Goal: Information Seeking & Learning: Learn about a topic

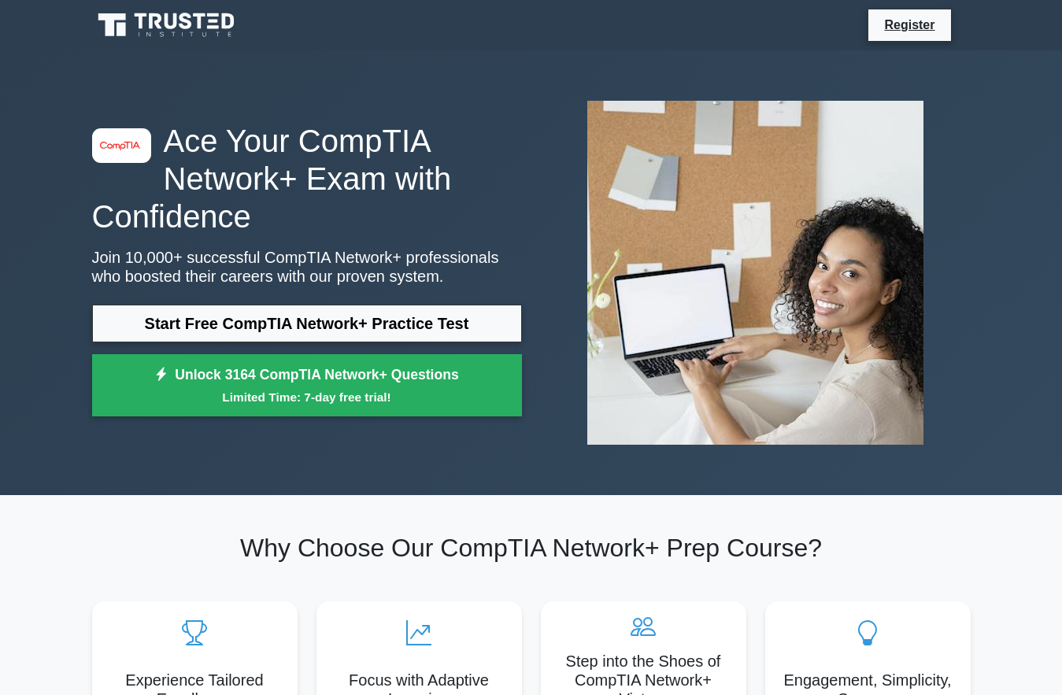
click at [854, 180] on img at bounding box center [755, 272] width 361 height 369
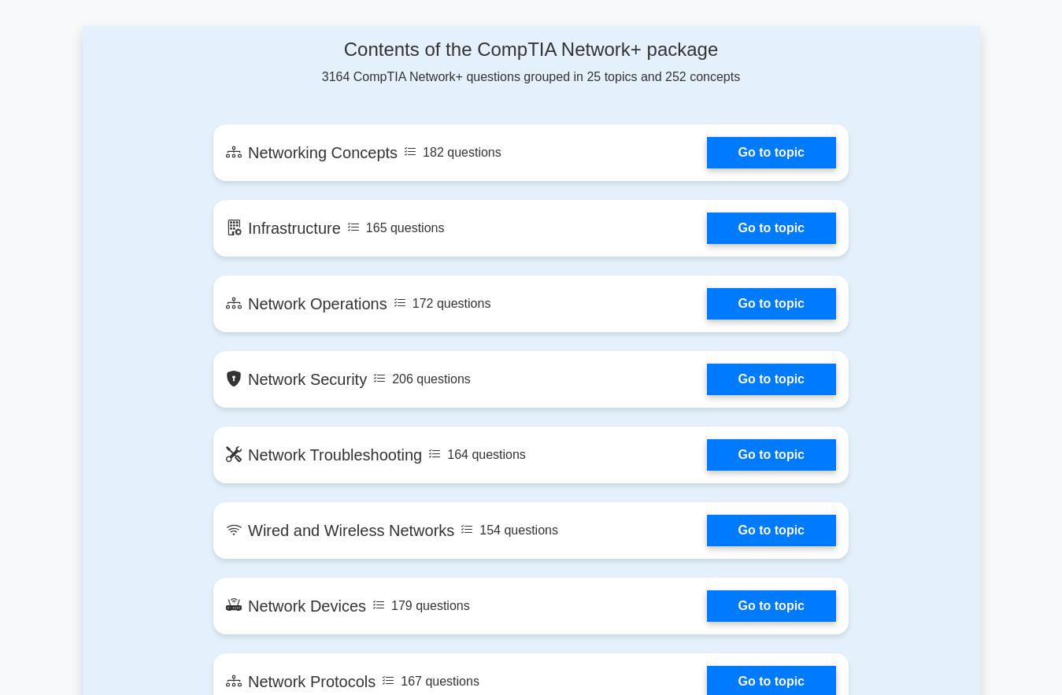
scroll to position [866, 0]
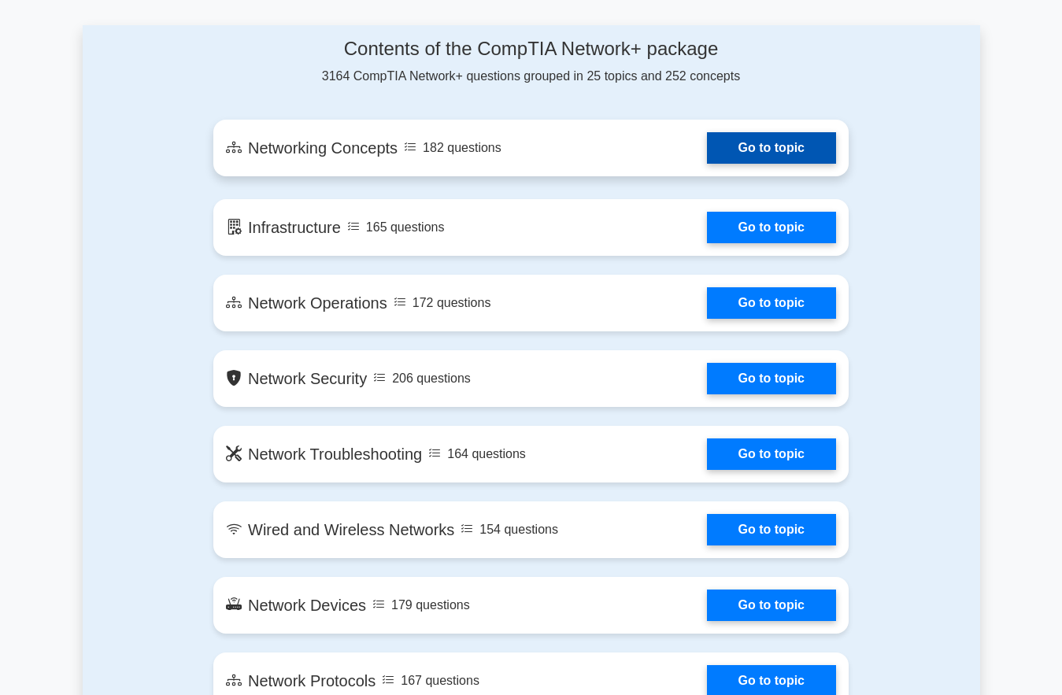
click at [787, 143] on link "Go to topic" at bounding box center [771, 147] width 129 height 31
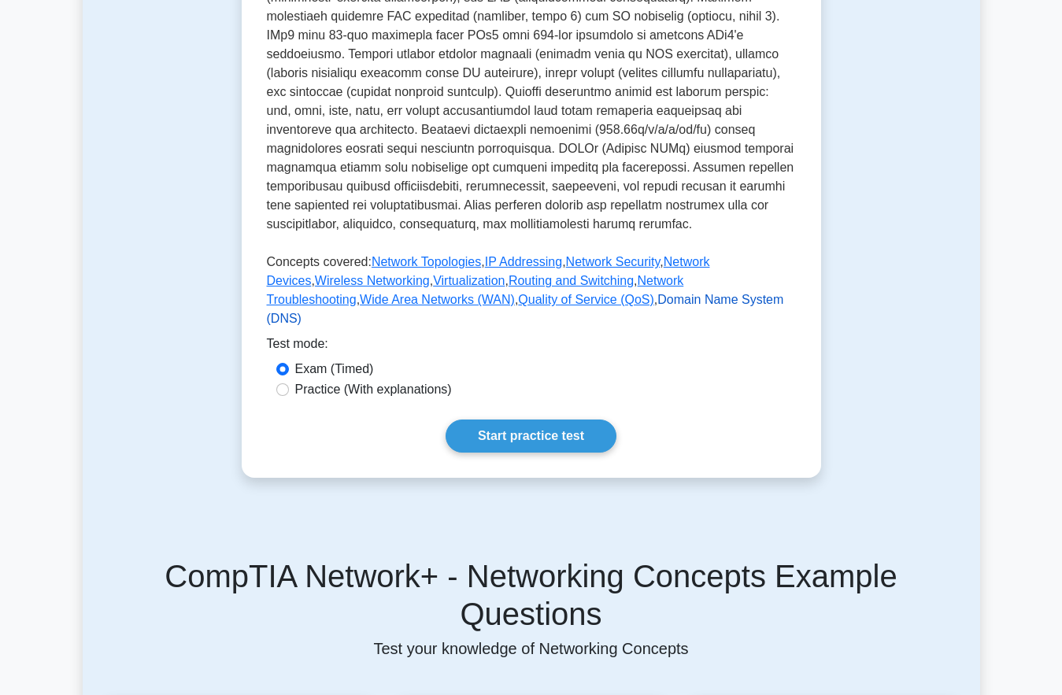
scroll to position [551, 0]
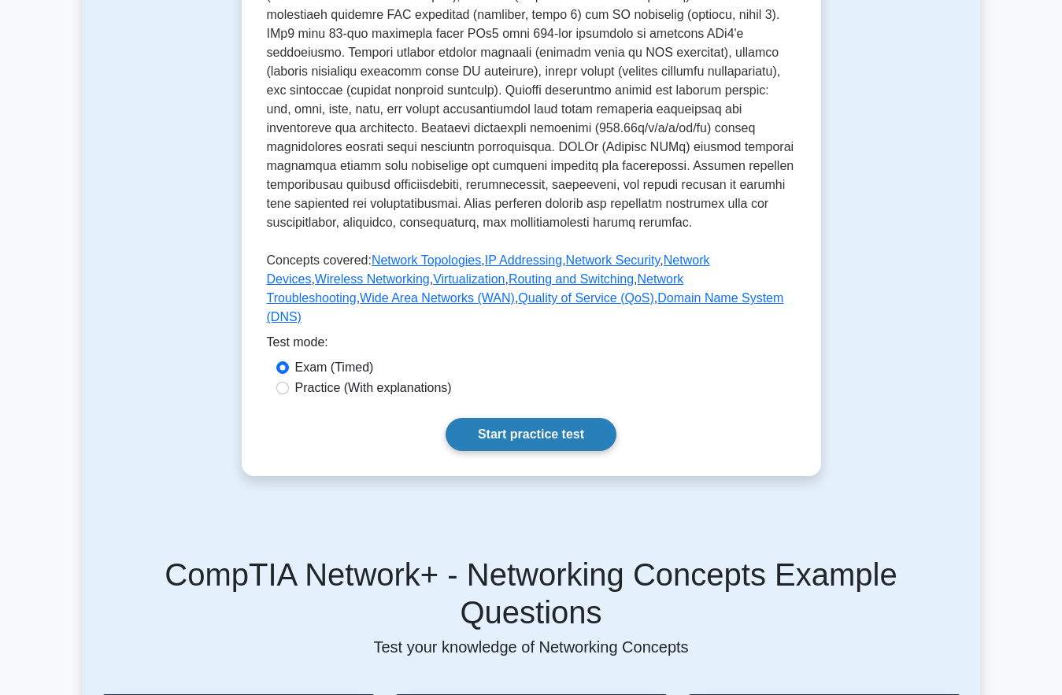
click at [520, 448] on link "Start practice test" at bounding box center [531, 434] width 171 height 33
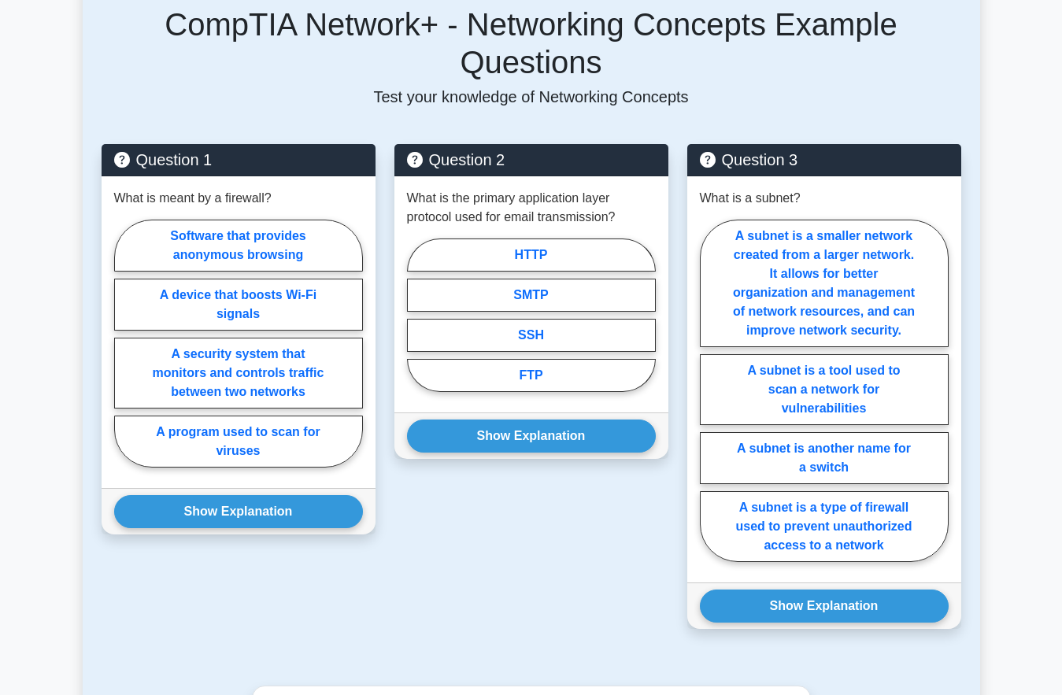
scroll to position [1102, 0]
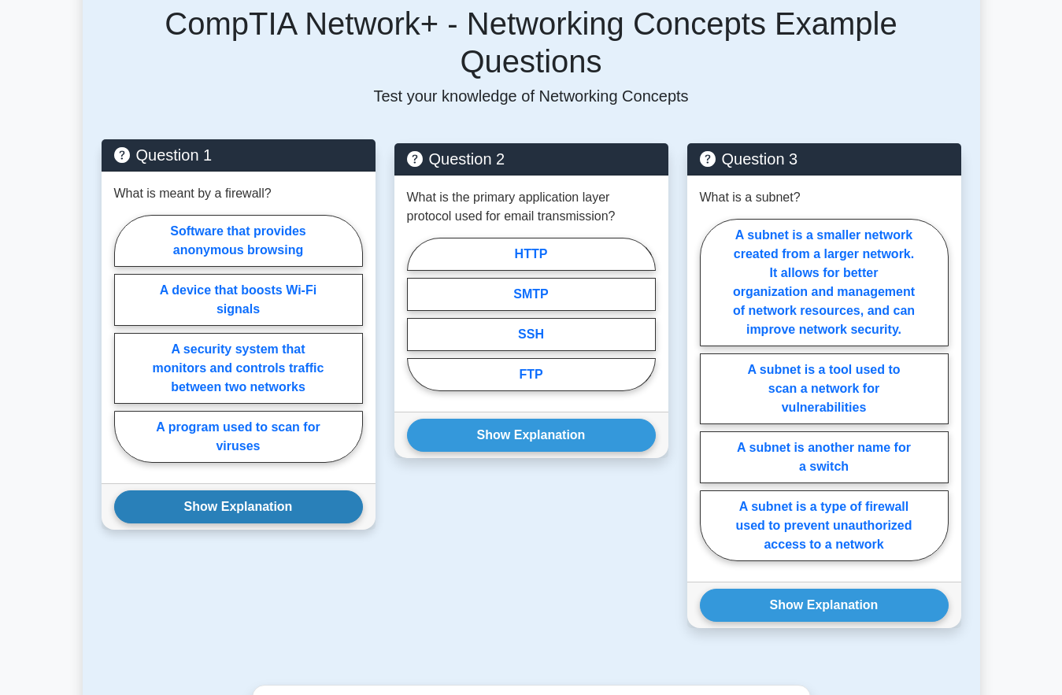
click at [282, 491] on button "Show Explanation" at bounding box center [238, 507] width 249 height 33
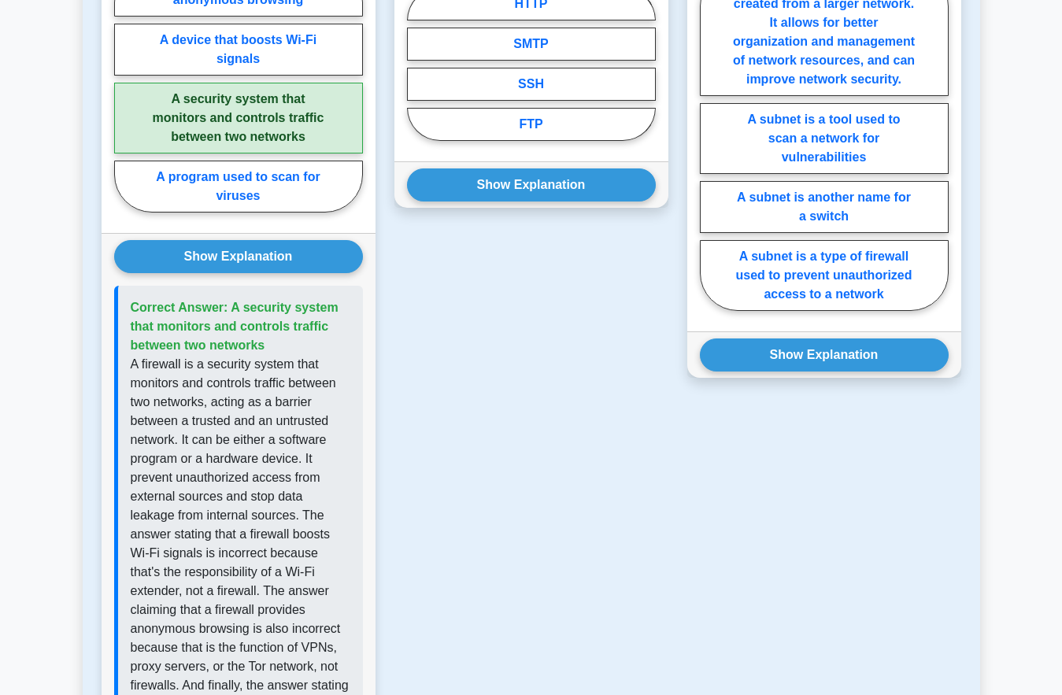
scroll to position [1338, 0]
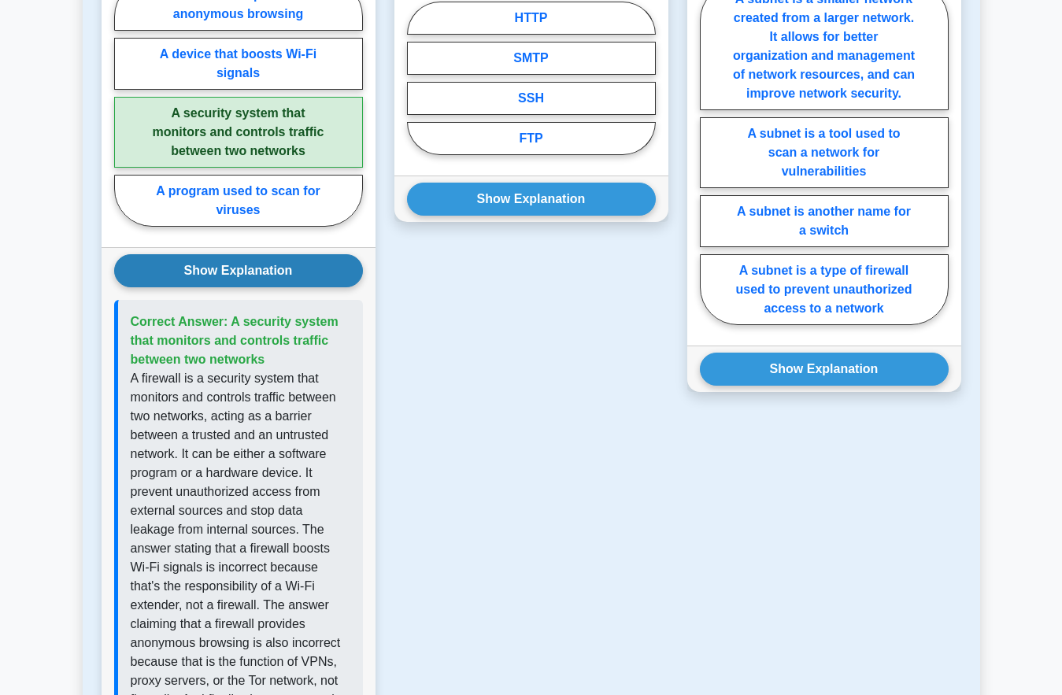
click at [298, 257] on button "Show Explanation" at bounding box center [238, 270] width 249 height 33
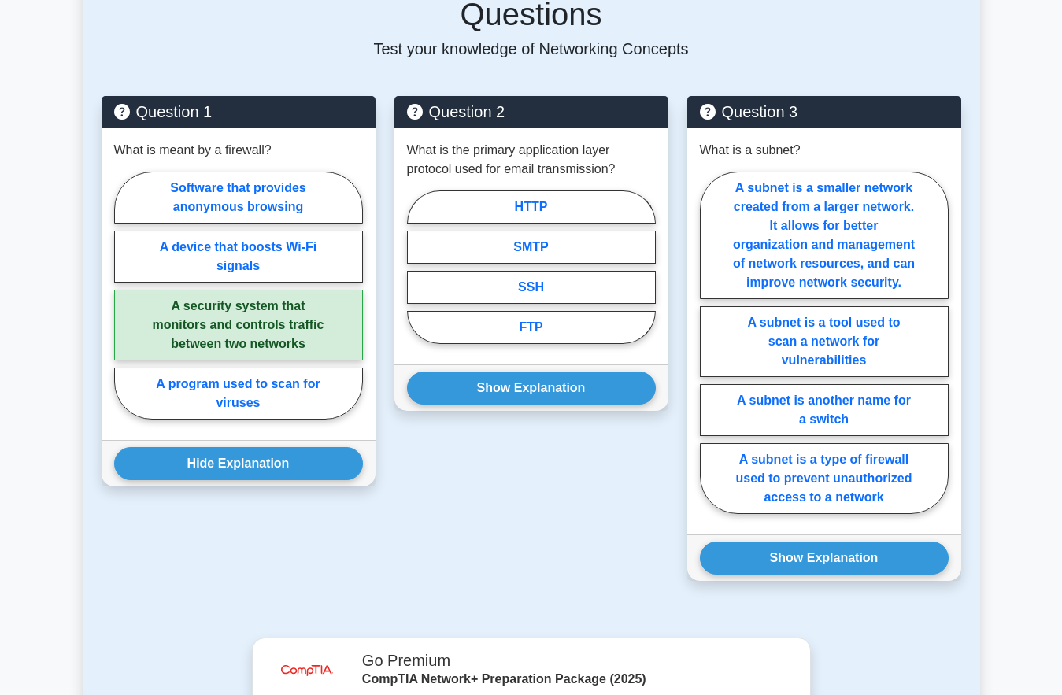
scroll to position [1102, 0]
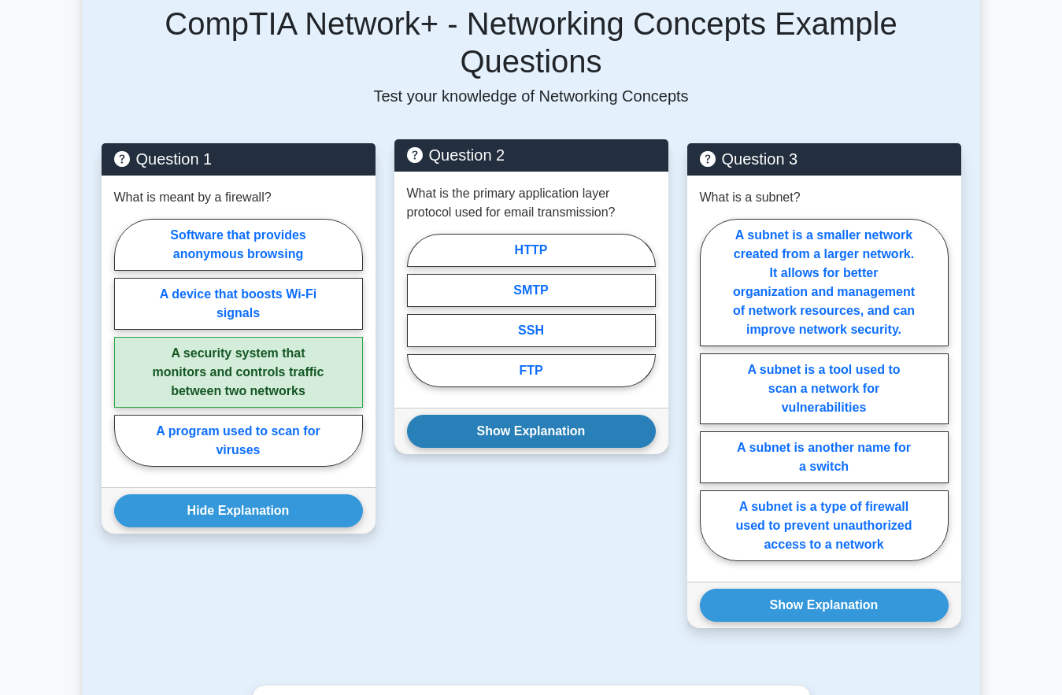
click at [609, 415] on button "Show Explanation" at bounding box center [531, 431] width 249 height 33
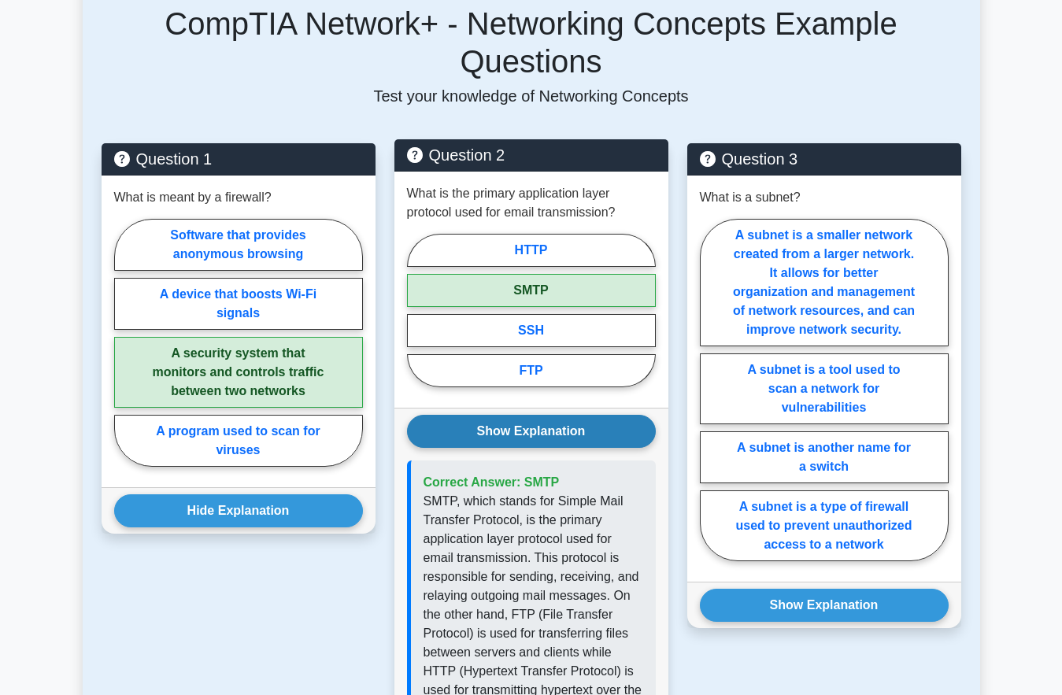
click at [613, 415] on button "Show Explanation" at bounding box center [531, 431] width 249 height 33
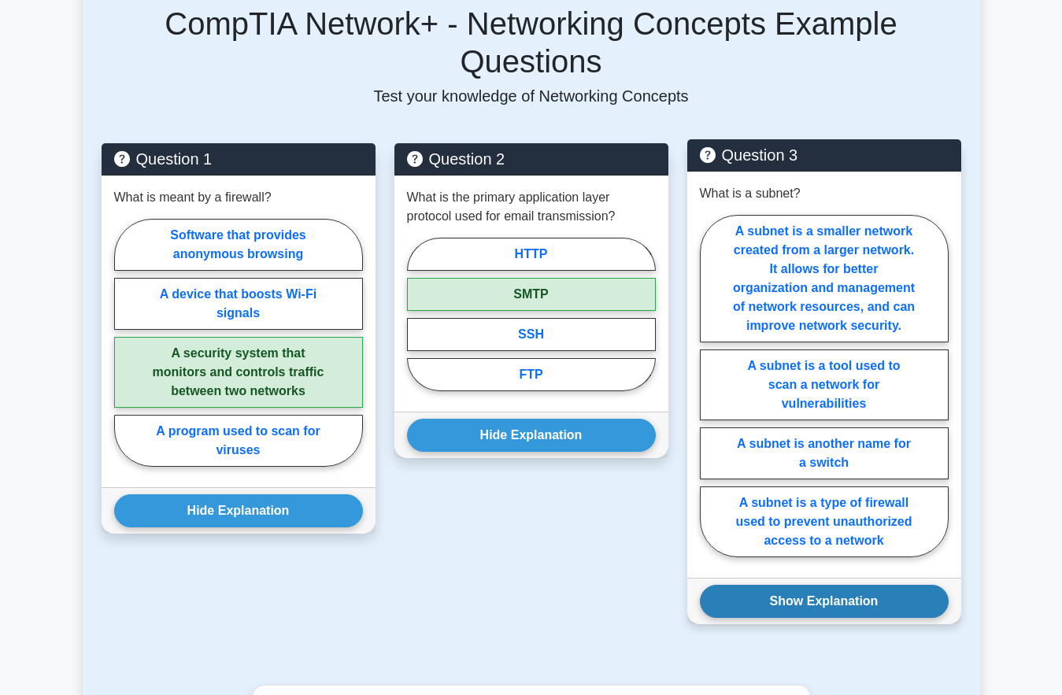
click at [913, 585] on button "Show Explanation" at bounding box center [824, 601] width 249 height 33
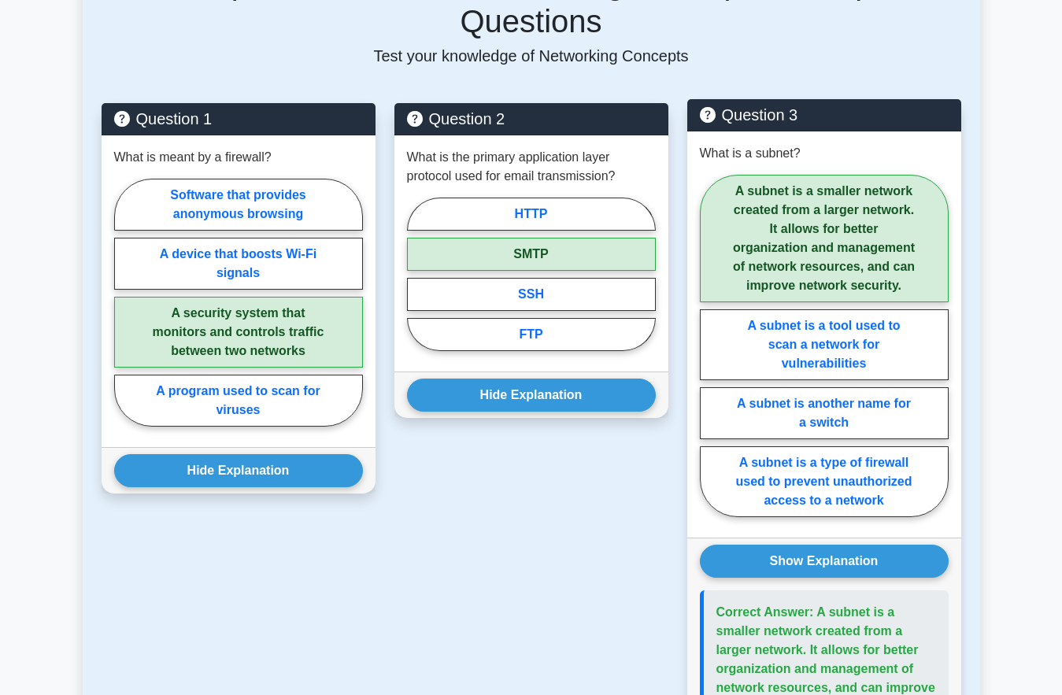
scroll to position [1181, 0]
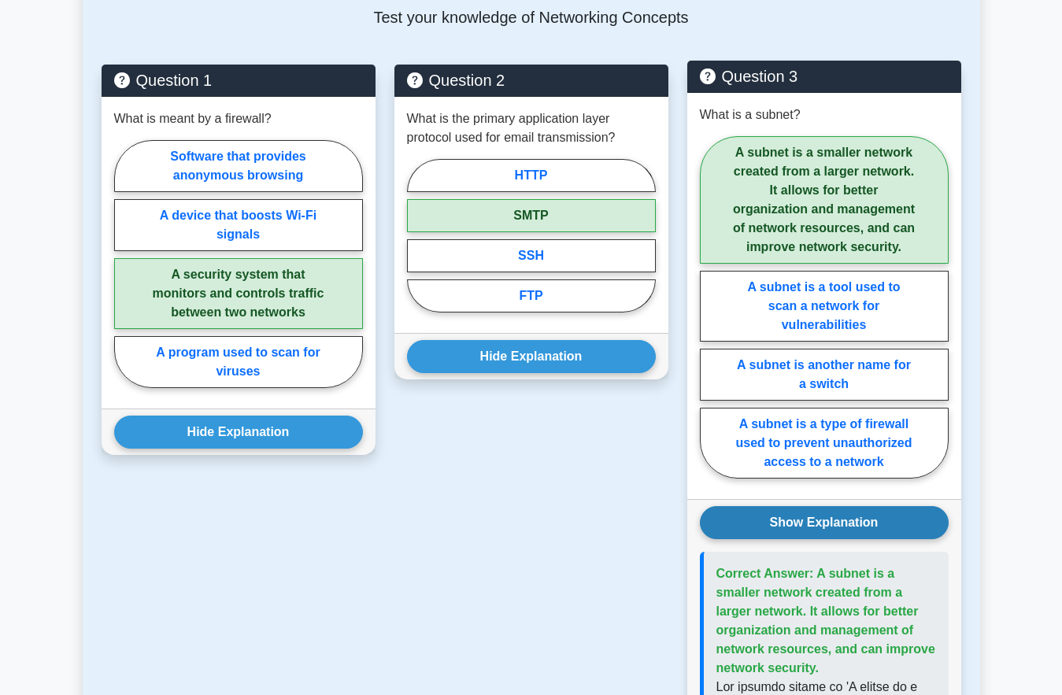
click at [912, 506] on button "Show Explanation" at bounding box center [824, 522] width 249 height 33
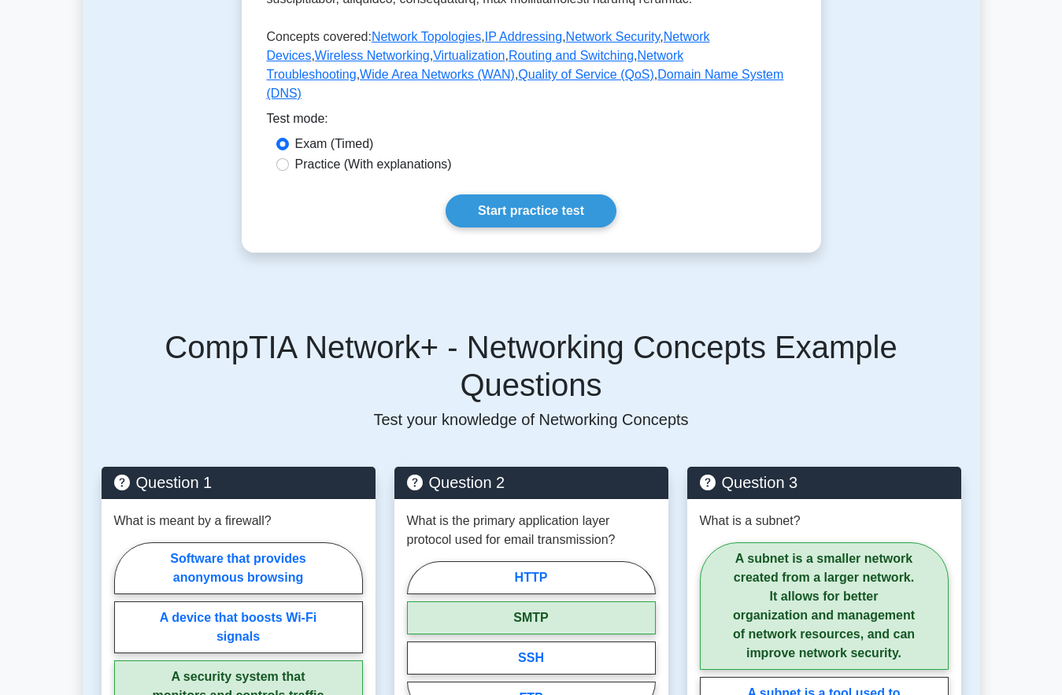
scroll to position [775, 0]
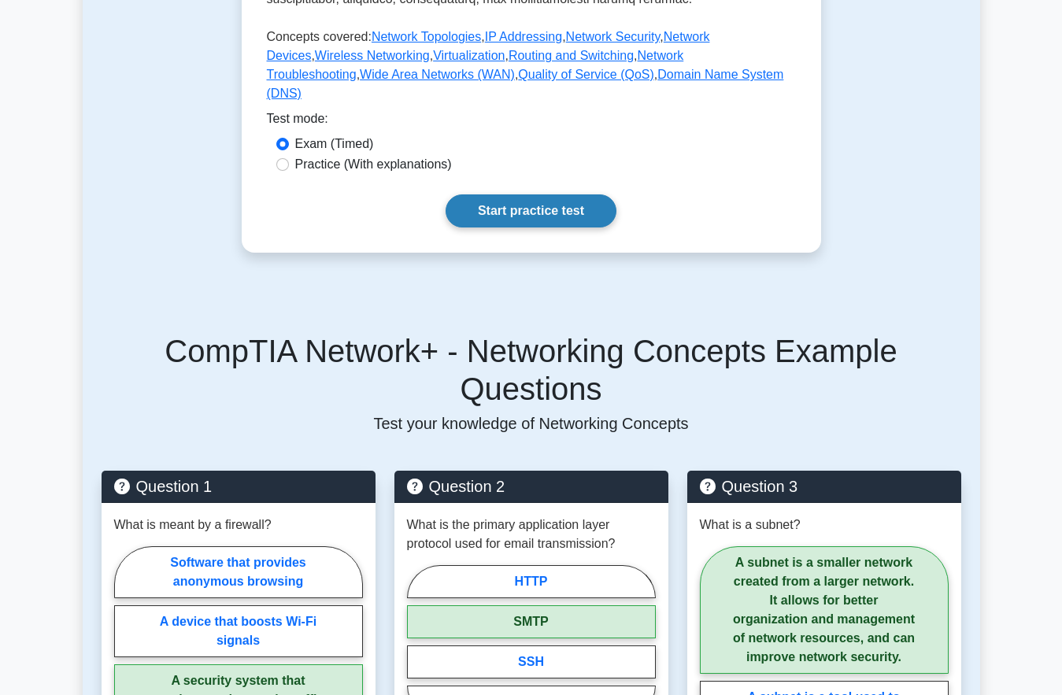
click at [568, 228] on link "Start practice test" at bounding box center [531, 210] width 171 height 33
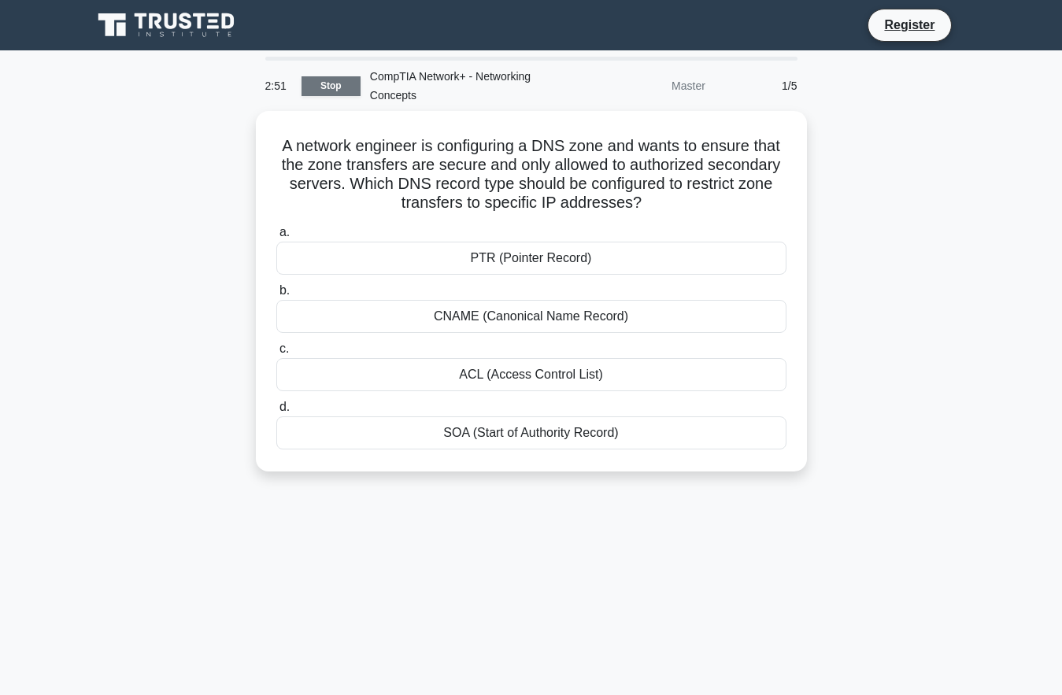
click at [326, 78] on link "Stop" at bounding box center [331, 86] width 59 height 20
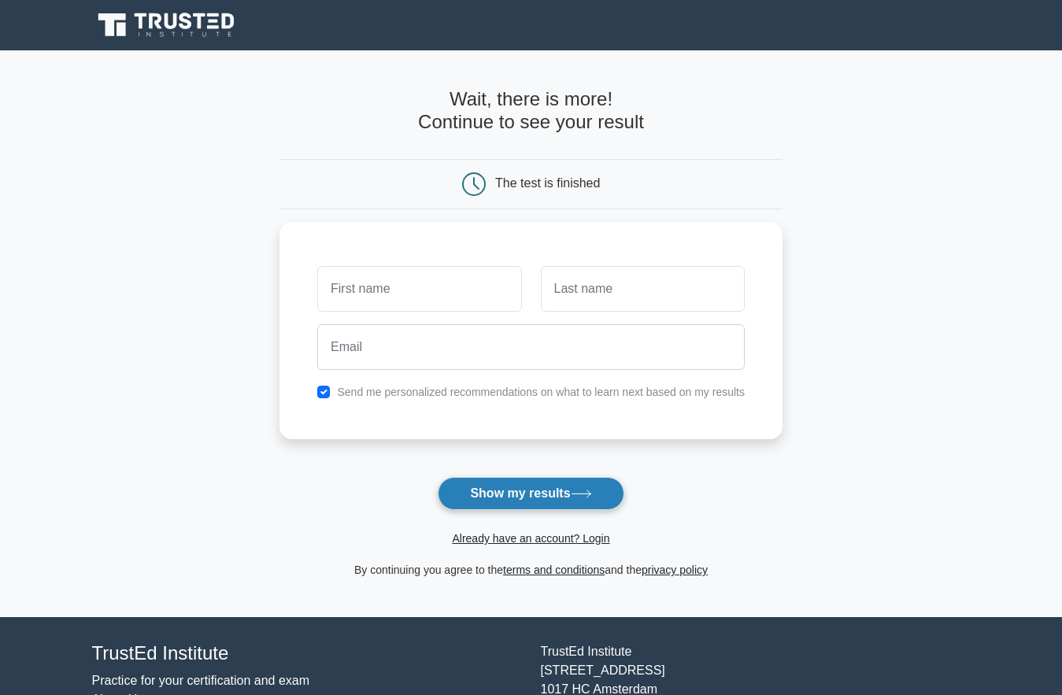
click at [567, 486] on button "Show my results" at bounding box center [531, 493] width 186 height 33
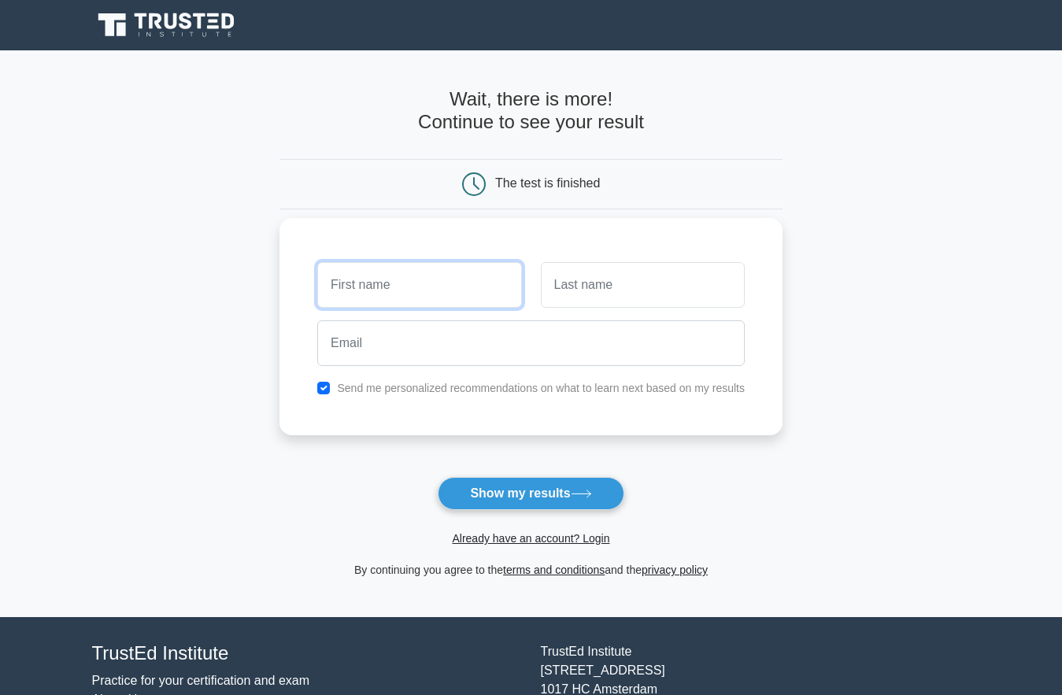
click at [402, 286] on input "text" at bounding box center [419, 285] width 204 height 46
type input "a"
type input "ANNE"
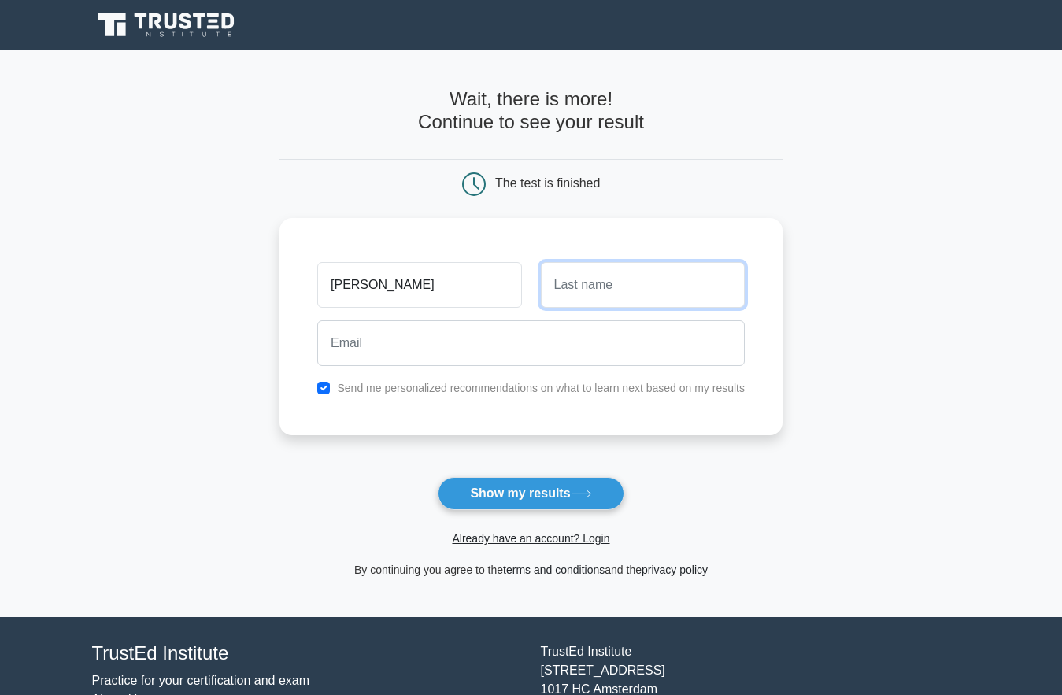
click at [667, 284] on input "text" at bounding box center [643, 285] width 204 height 46
type input "AMBWA"
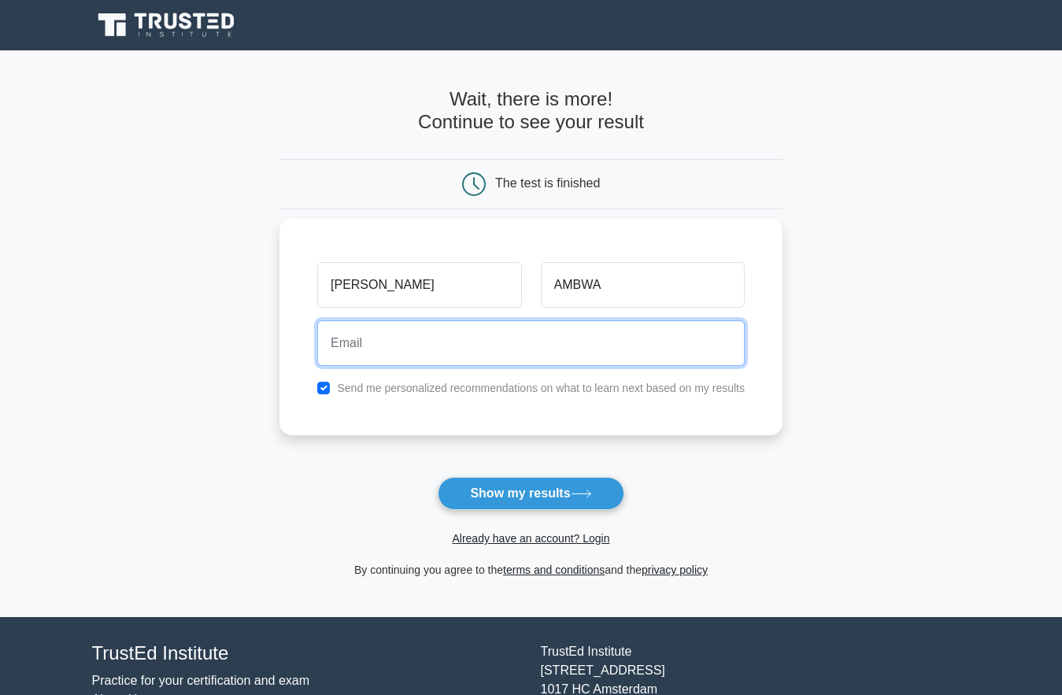
click at [624, 341] on input "email" at bounding box center [531, 343] width 428 height 46
type input "ambwaanne@gmail.com"
click at [438, 477] on button "Show my results" at bounding box center [531, 493] width 186 height 33
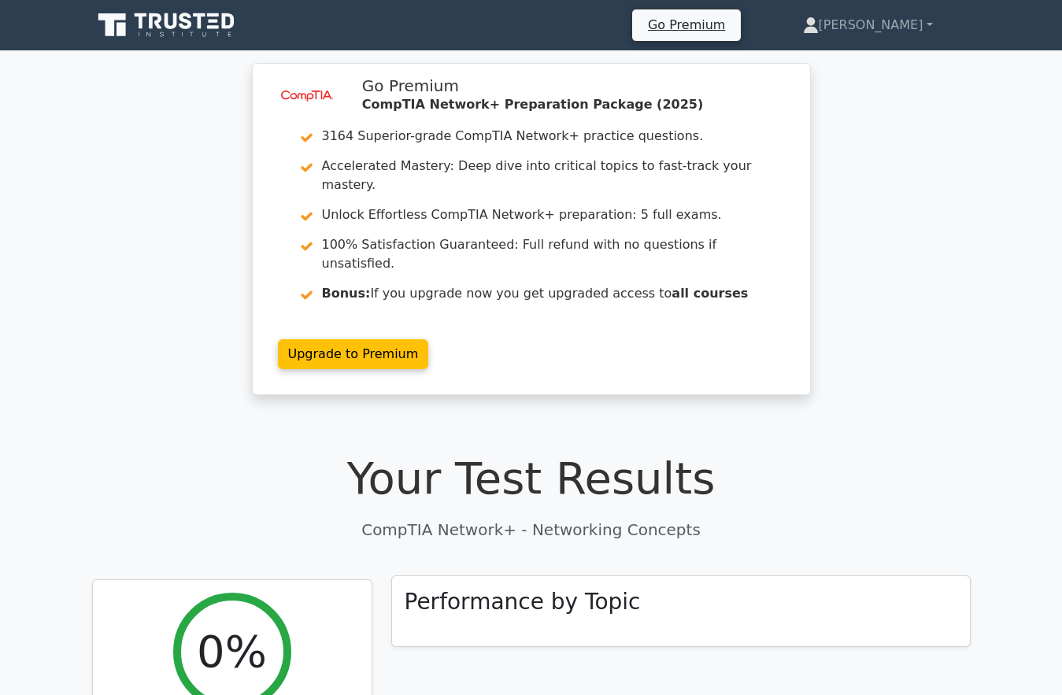
click at [588, 589] on h3 "Performance by Topic" at bounding box center [523, 602] width 236 height 27
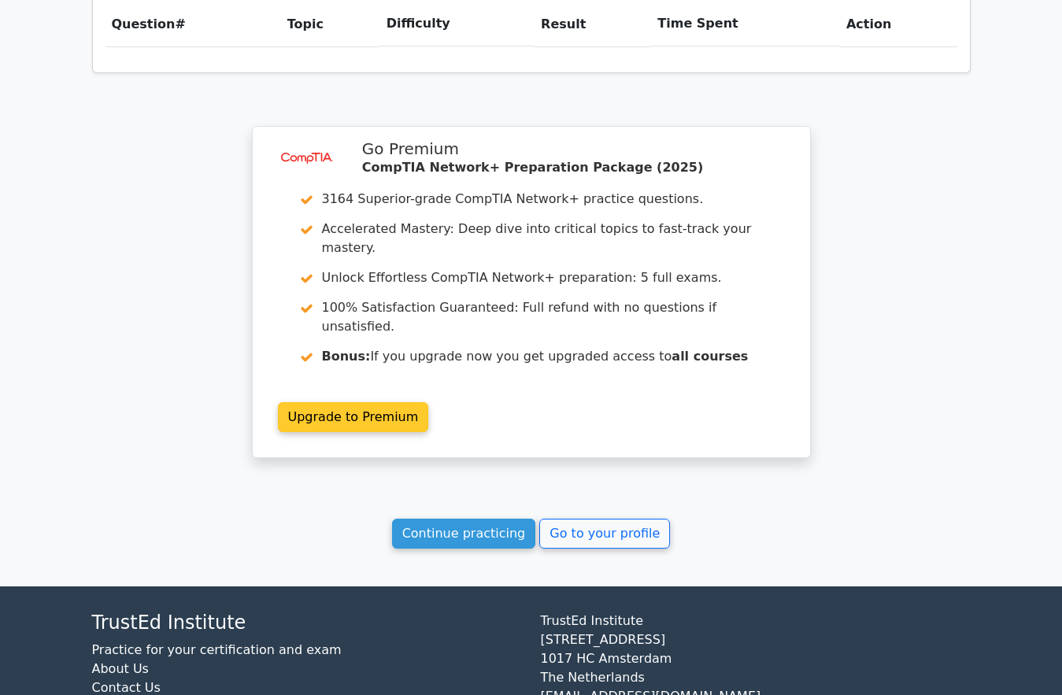
scroll to position [1116, 0]
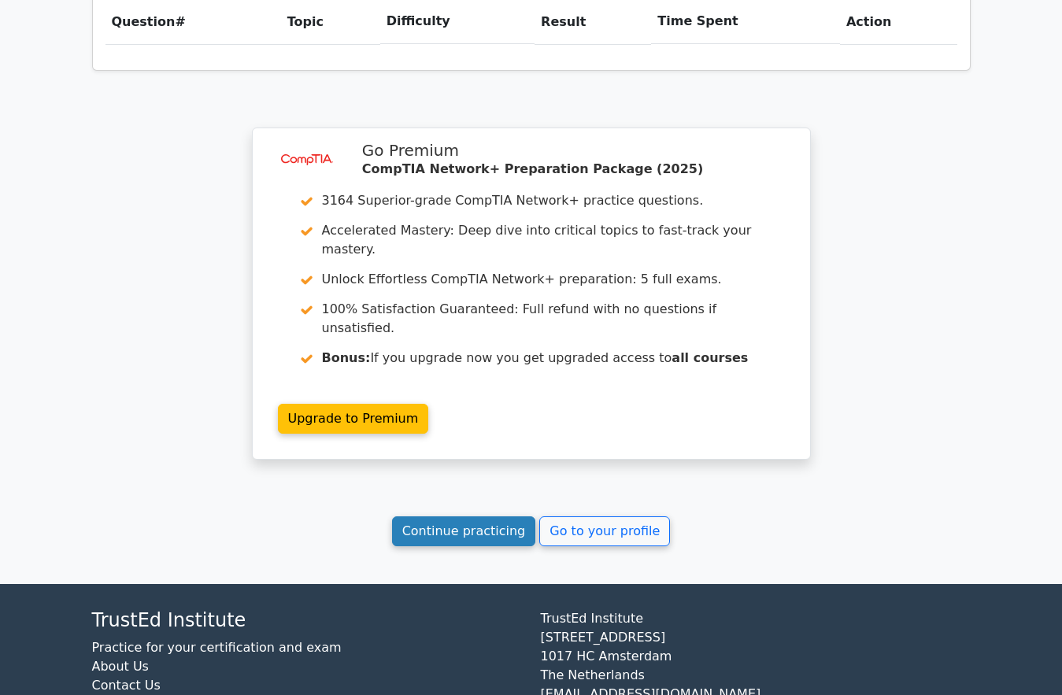
click at [487, 516] on link "Continue practicing" at bounding box center [464, 531] width 144 height 30
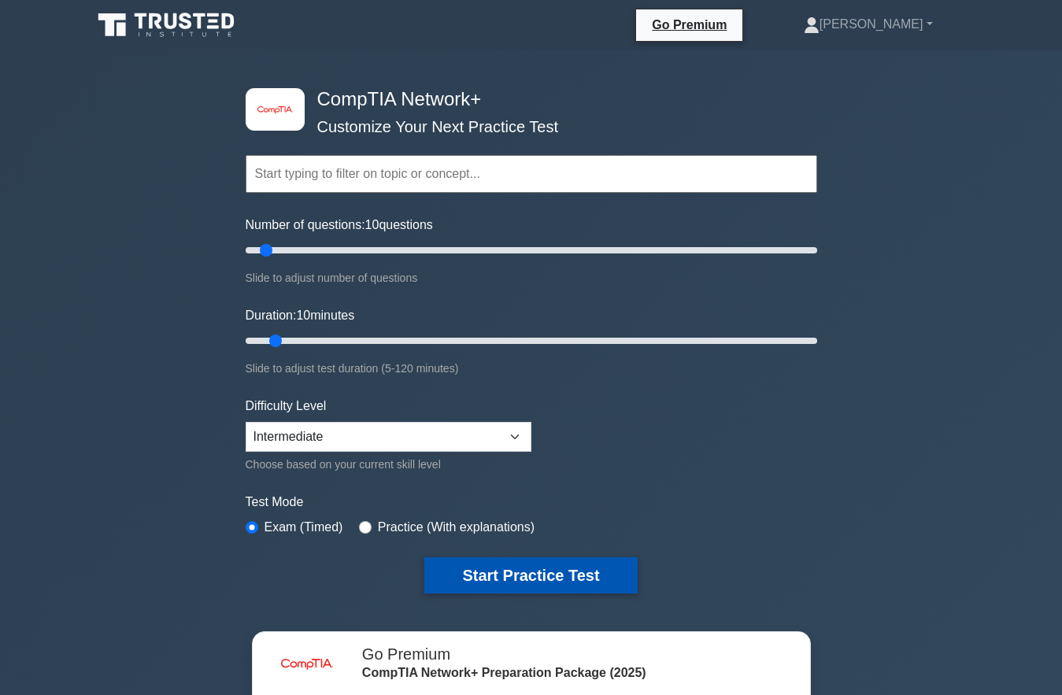
click at [498, 573] on button "Start Practice Test" at bounding box center [530, 575] width 213 height 36
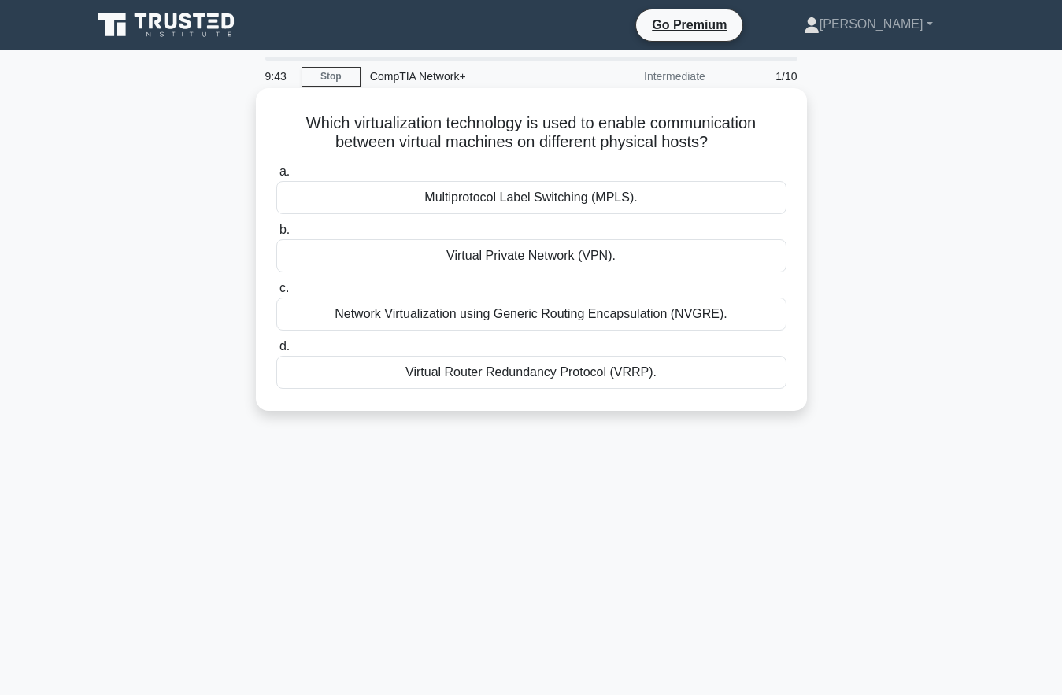
click at [552, 368] on div "Virtual Router Redundancy Protocol (VRRP)." at bounding box center [531, 372] width 510 height 33
click at [276, 352] on input "d. Virtual Router Redundancy Protocol (VRRP)." at bounding box center [276, 347] width 0 height 10
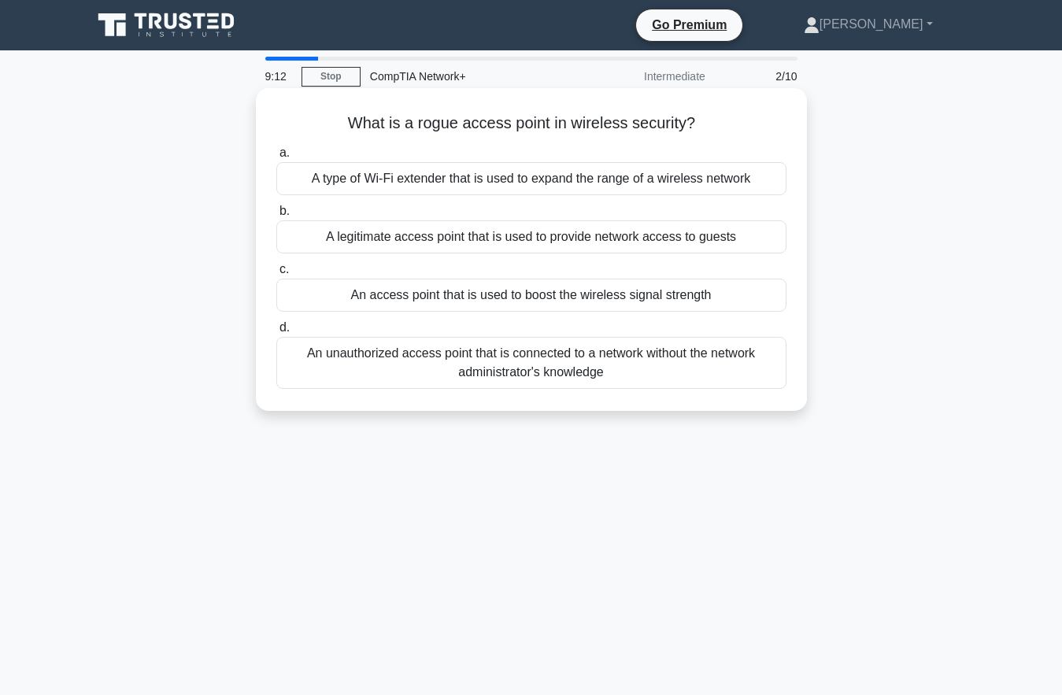
click at [532, 359] on div "An unauthorized access point that is connected to a network without the network…" at bounding box center [531, 363] width 510 height 52
click at [276, 333] on input "d. An unauthorized access point that is connected to a network without the netw…" at bounding box center [276, 328] width 0 height 10
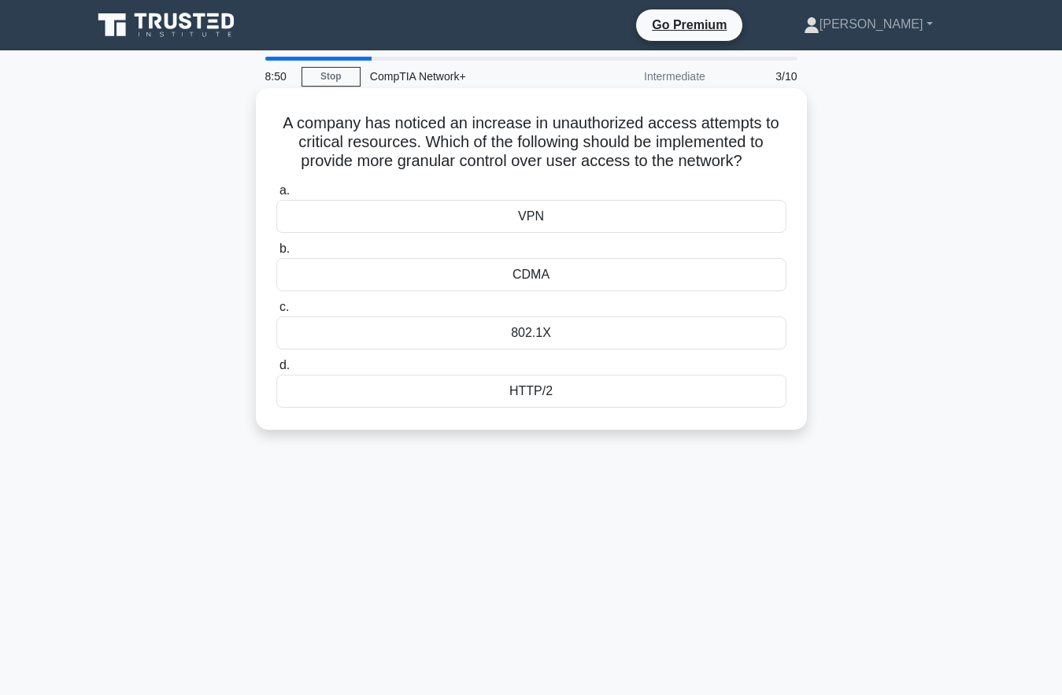
click at [603, 208] on div "VPN" at bounding box center [531, 216] width 510 height 33
click at [276, 196] on input "a. VPN" at bounding box center [276, 191] width 0 height 10
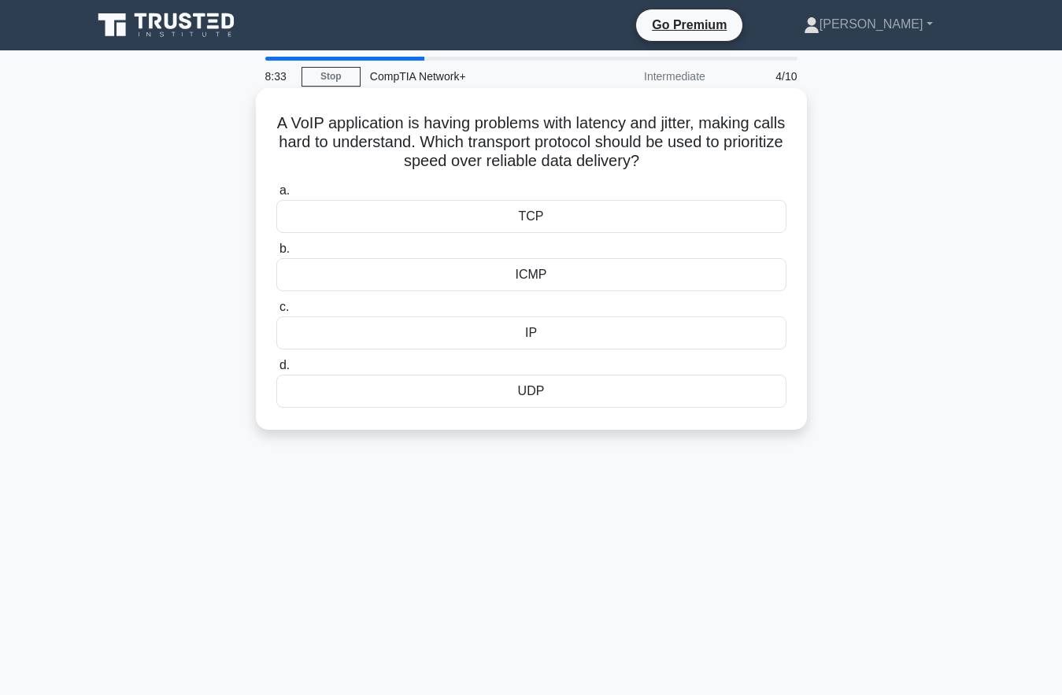
click at [567, 215] on div "TCP" at bounding box center [531, 216] width 510 height 33
click at [276, 196] on input "a. TCP" at bounding box center [276, 191] width 0 height 10
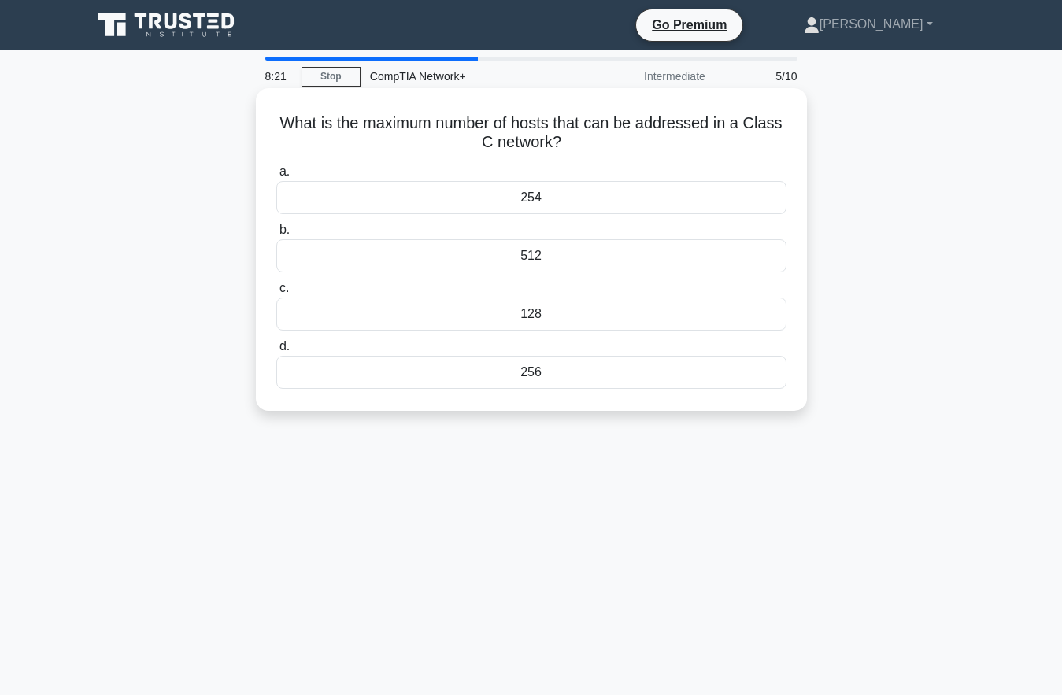
click at [537, 313] on div "128" at bounding box center [531, 314] width 510 height 33
click at [276, 294] on input "c. 128" at bounding box center [276, 288] width 0 height 10
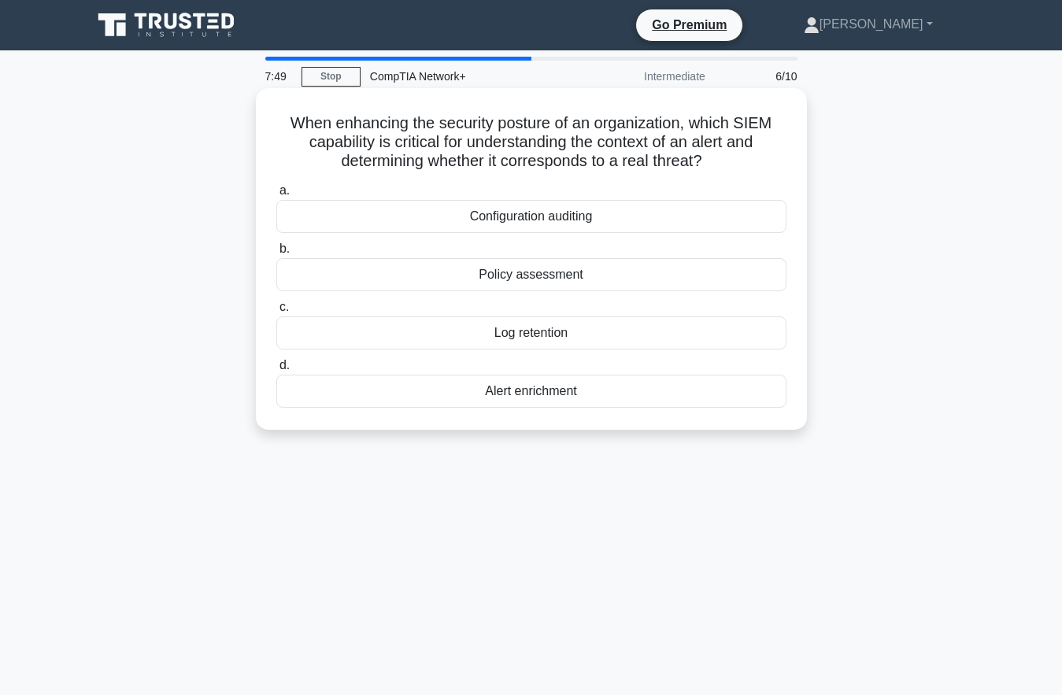
click at [558, 389] on div "Alert enrichment" at bounding box center [531, 391] width 510 height 33
click at [276, 371] on input "d. Alert enrichment" at bounding box center [276, 366] width 0 height 10
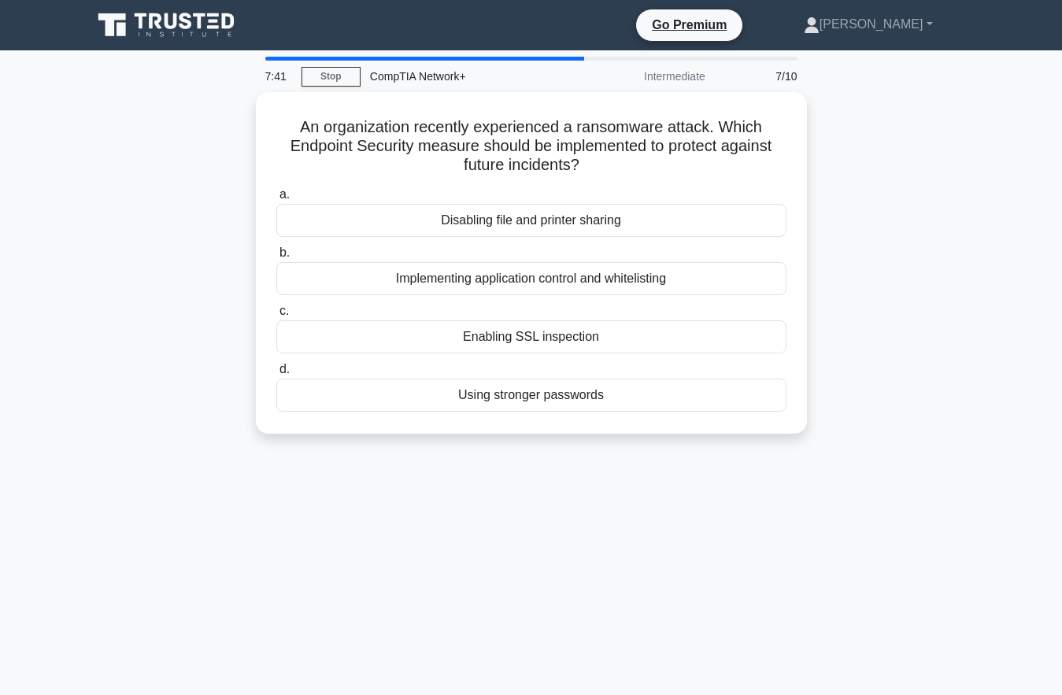
click at [733, 488] on div "7:41 Stop CompTIA Network+ Intermediate 7/10 An organization recently experienc…" at bounding box center [532, 450] width 898 height 787
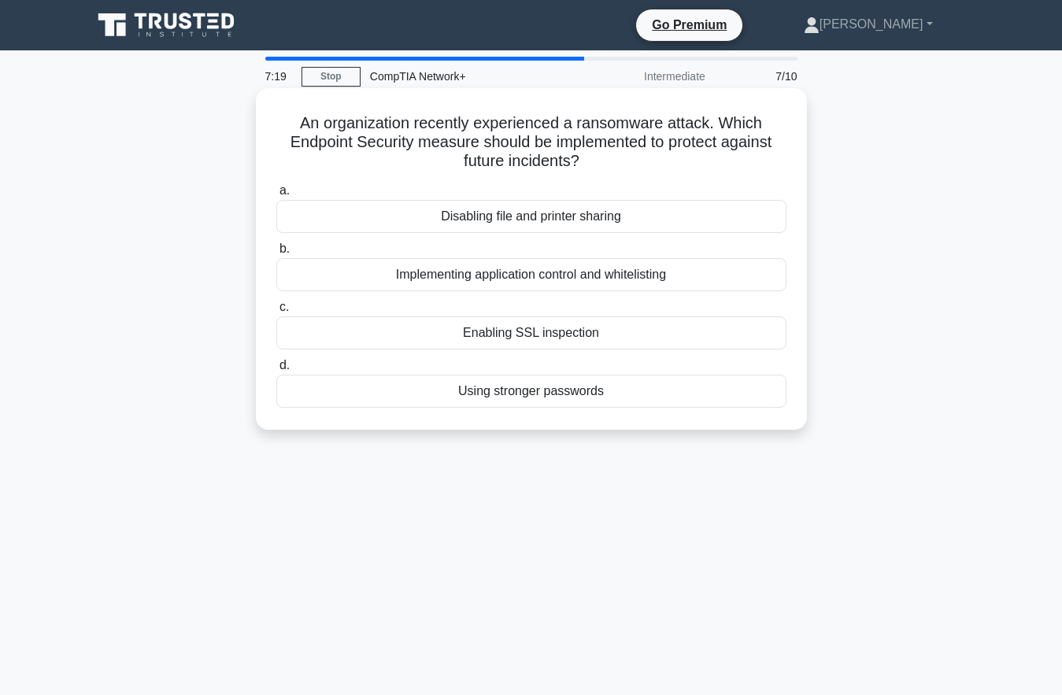
click at [524, 394] on div "Using stronger passwords" at bounding box center [531, 391] width 510 height 33
click at [276, 371] on input "d. Using stronger passwords" at bounding box center [276, 366] width 0 height 10
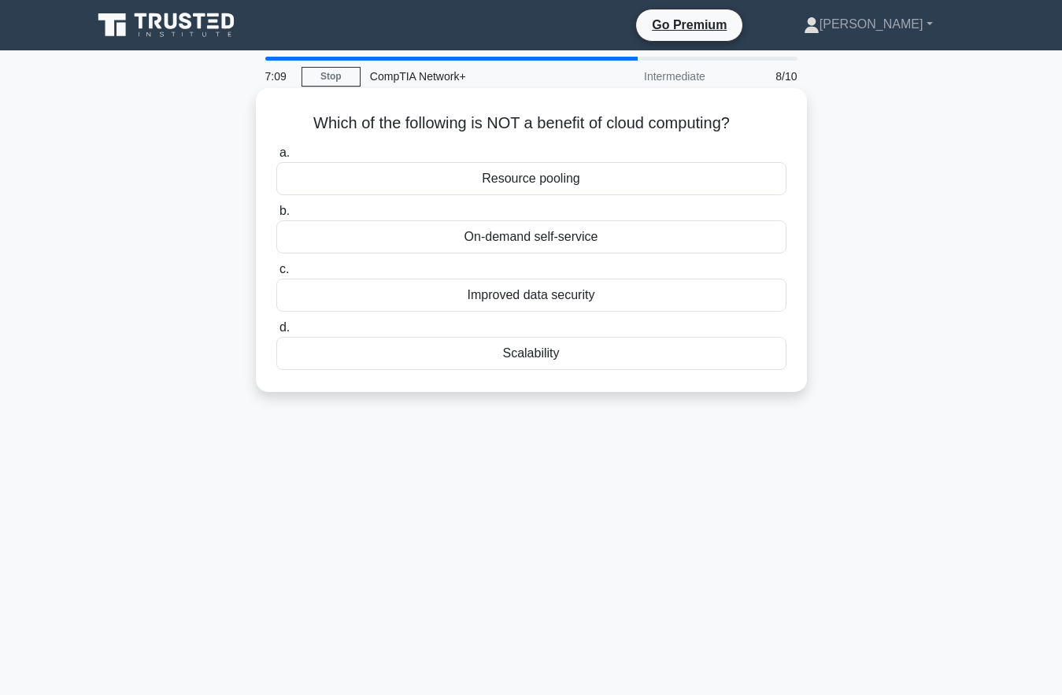
click at [590, 232] on div "On-demand self-service" at bounding box center [531, 236] width 510 height 33
click at [276, 217] on input "b. On-demand self-service" at bounding box center [276, 211] width 0 height 10
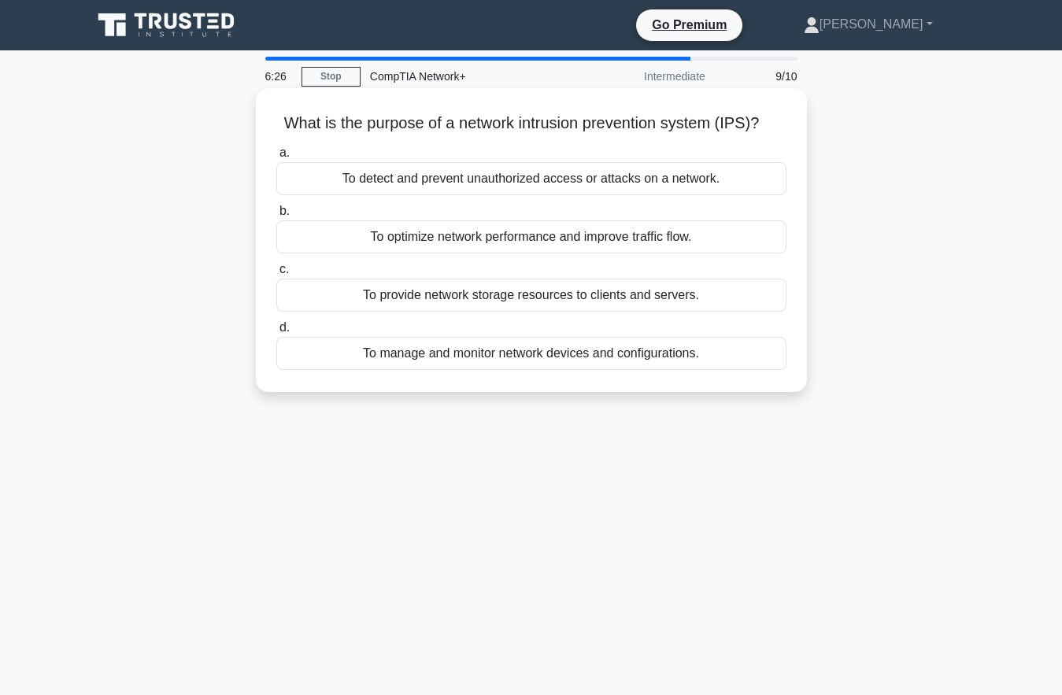
click at [553, 357] on div "To manage and monitor network devices and configurations." at bounding box center [531, 353] width 510 height 33
click at [276, 333] on input "d. To manage and monitor network devices and configurations." at bounding box center [276, 328] width 0 height 10
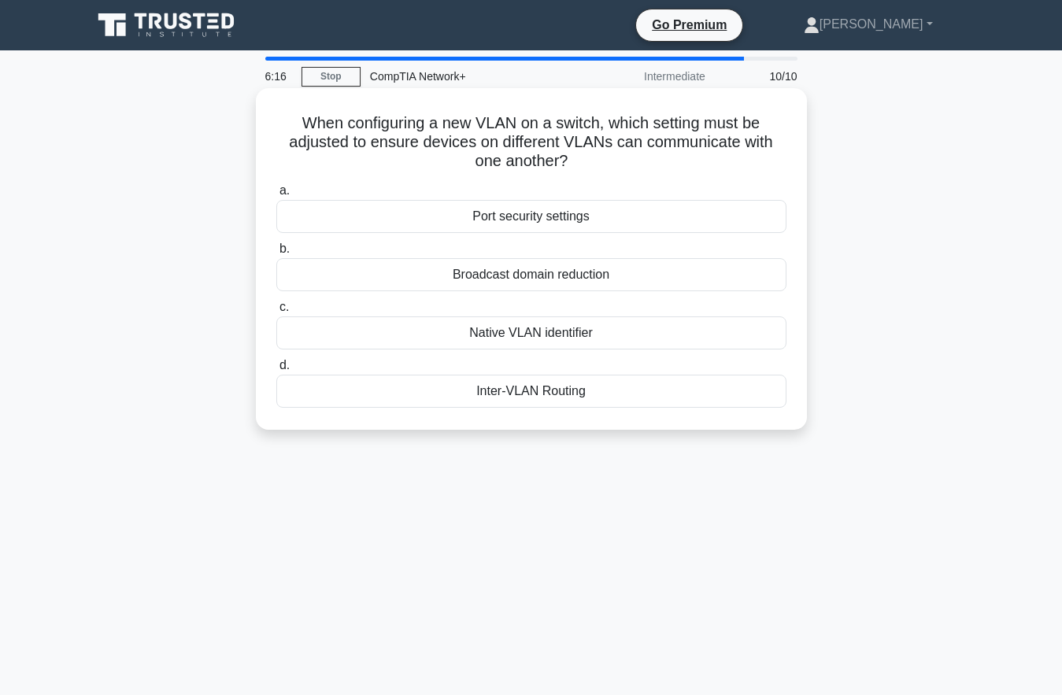
drag, startPoint x: 603, startPoint y: 201, endPoint x: 606, endPoint y: 214, distance: 13.8
click at [606, 214] on div "Port security settings" at bounding box center [531, 216] width 510 height 33
click at [276, 196] on input "a. Port security settings" at bounding box center [276, 191] width 0 height 10
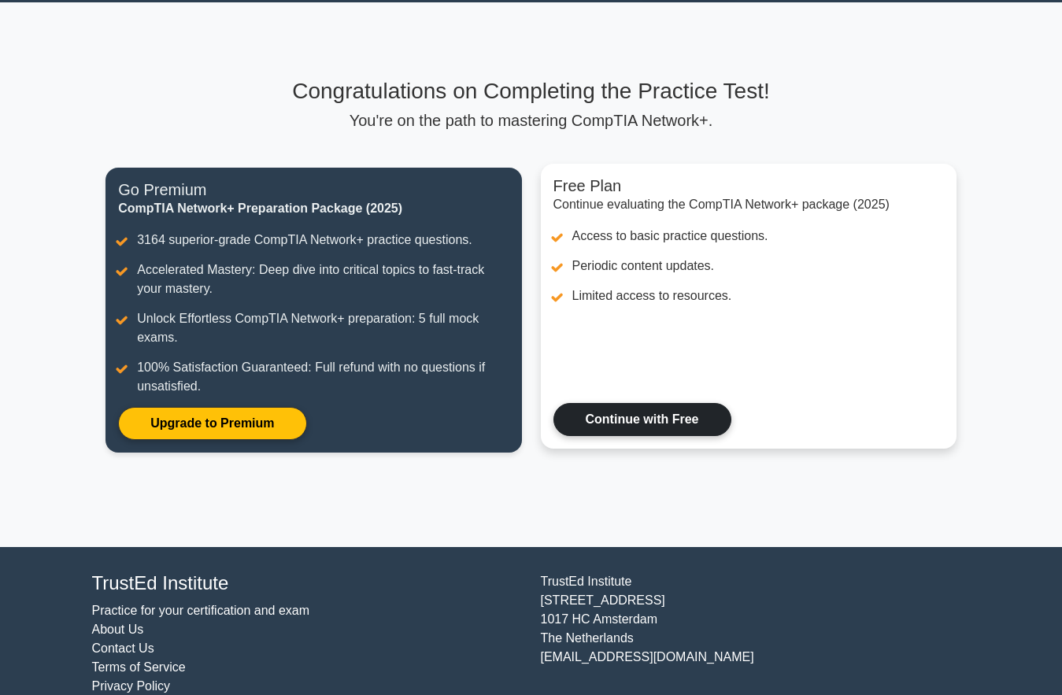
scroll to position [74, 0]
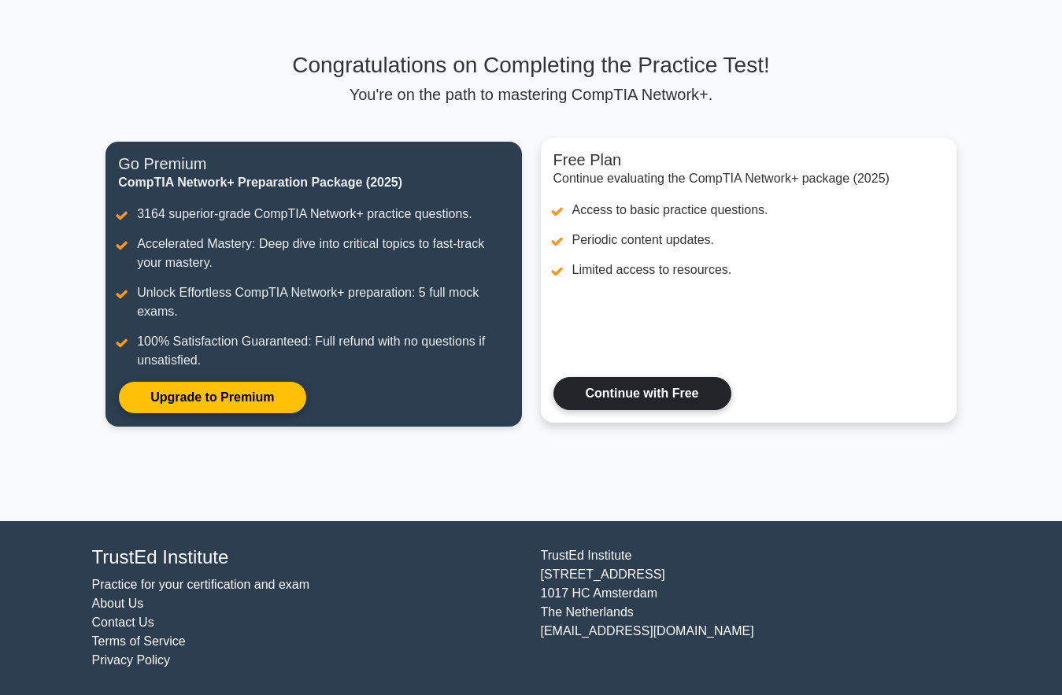
click at [620, 383] on link "Continue with Free" at bounding box center [642, 393] width 178 height 33
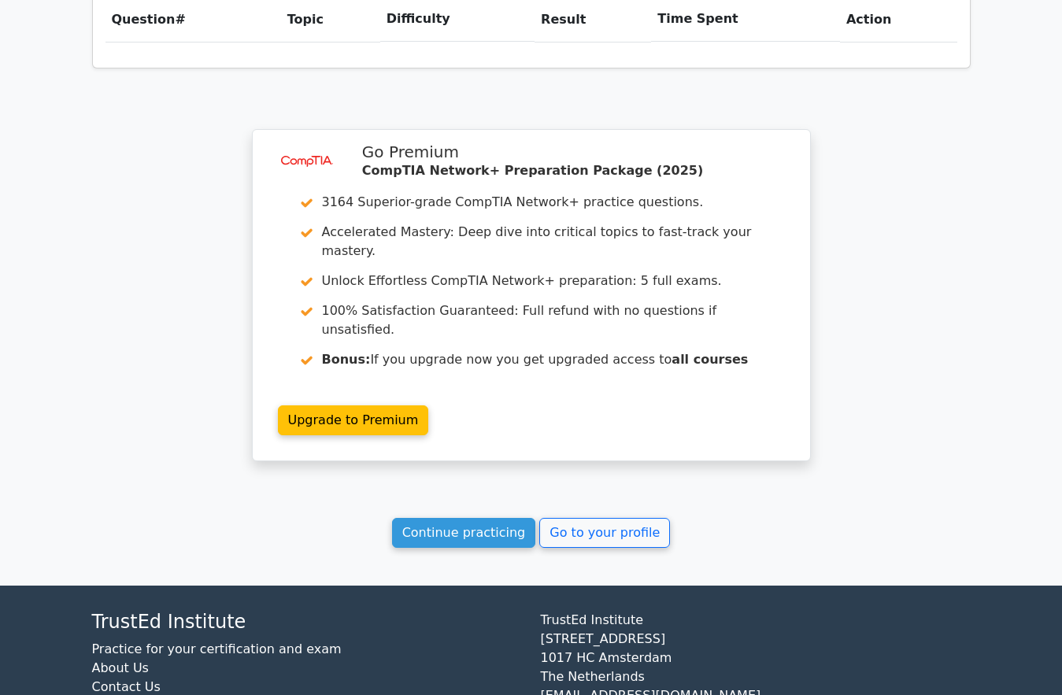
scroll to position [1116, 0]
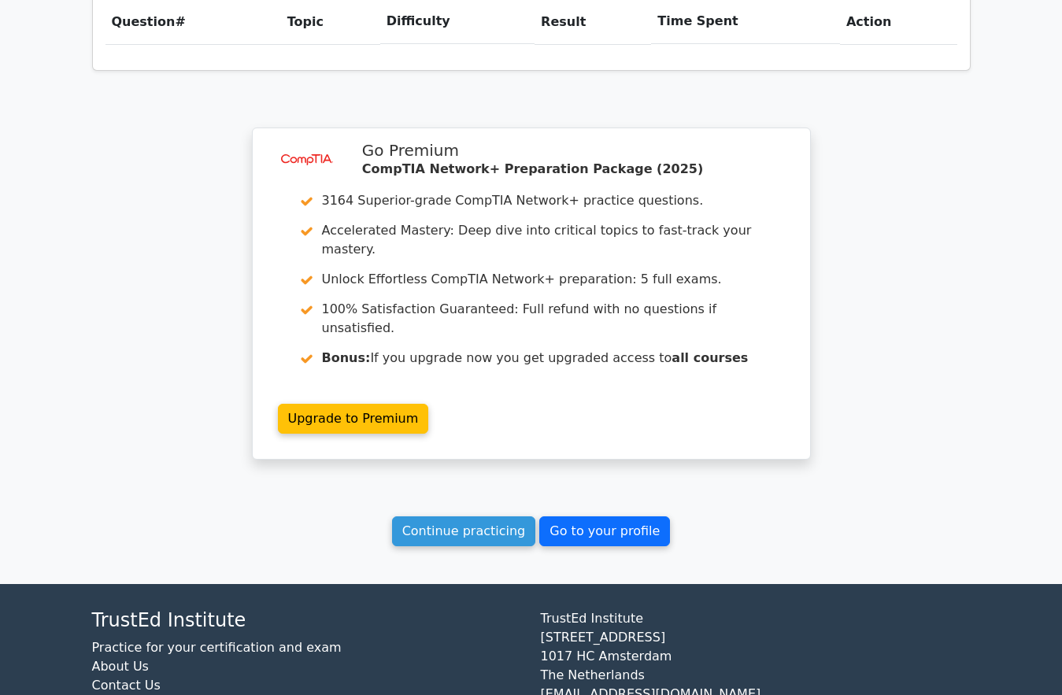
click at [584, 516] on link "Go to your profile" at bounding box center [604, 531] width 131 height 30
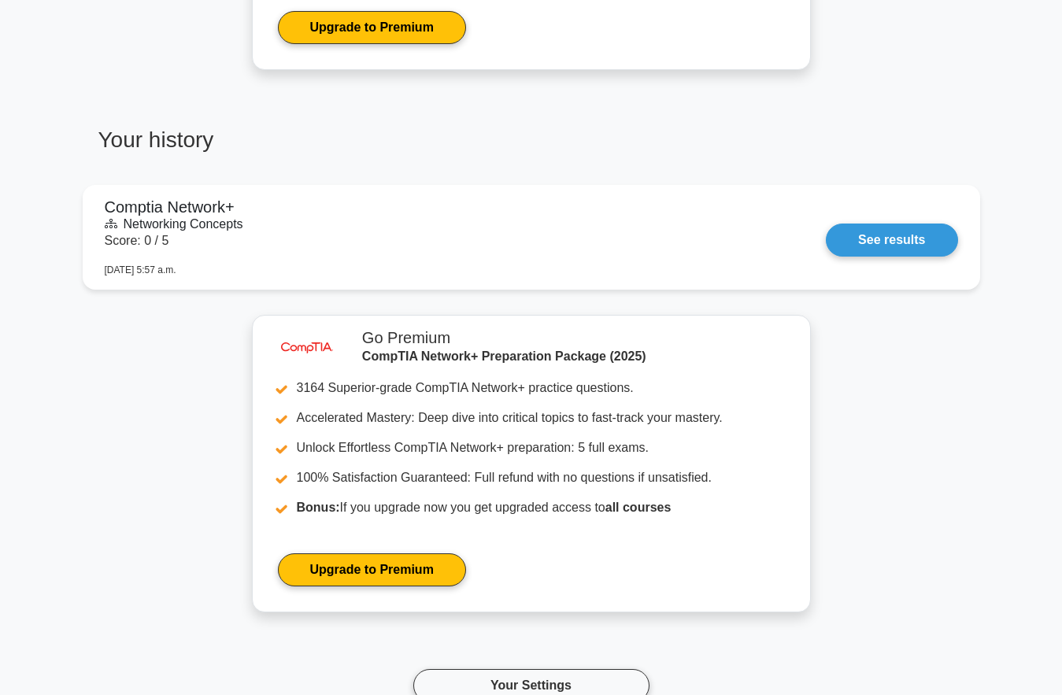
scroll to position [945, 0]
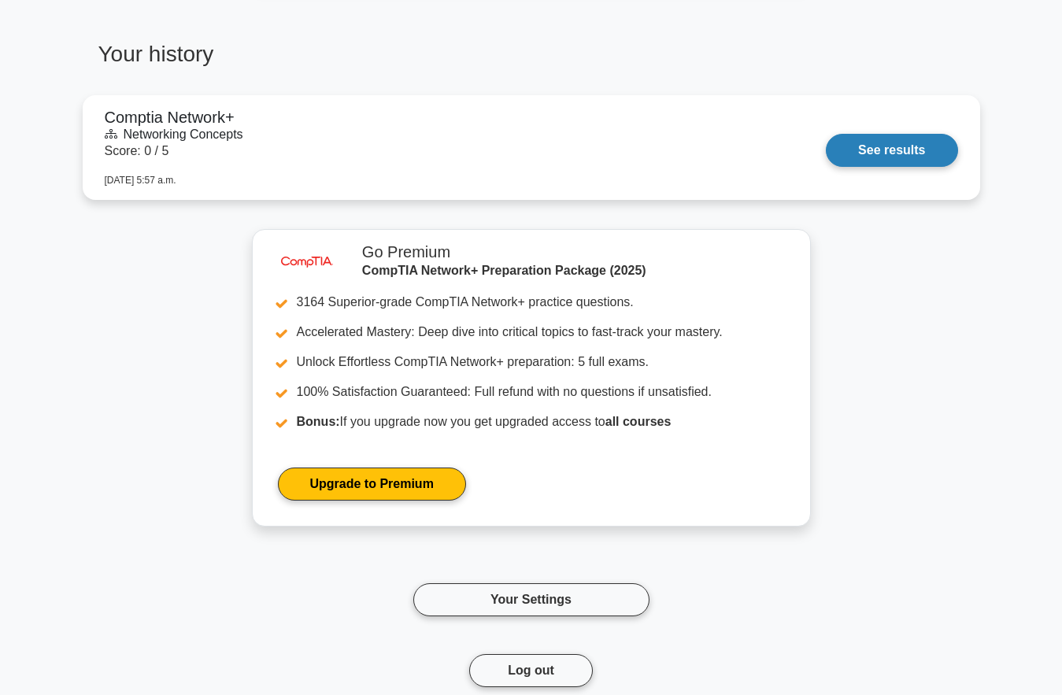
click at [858, 143] on link "See results" at bounding box center [891, 150] width 131 height 33
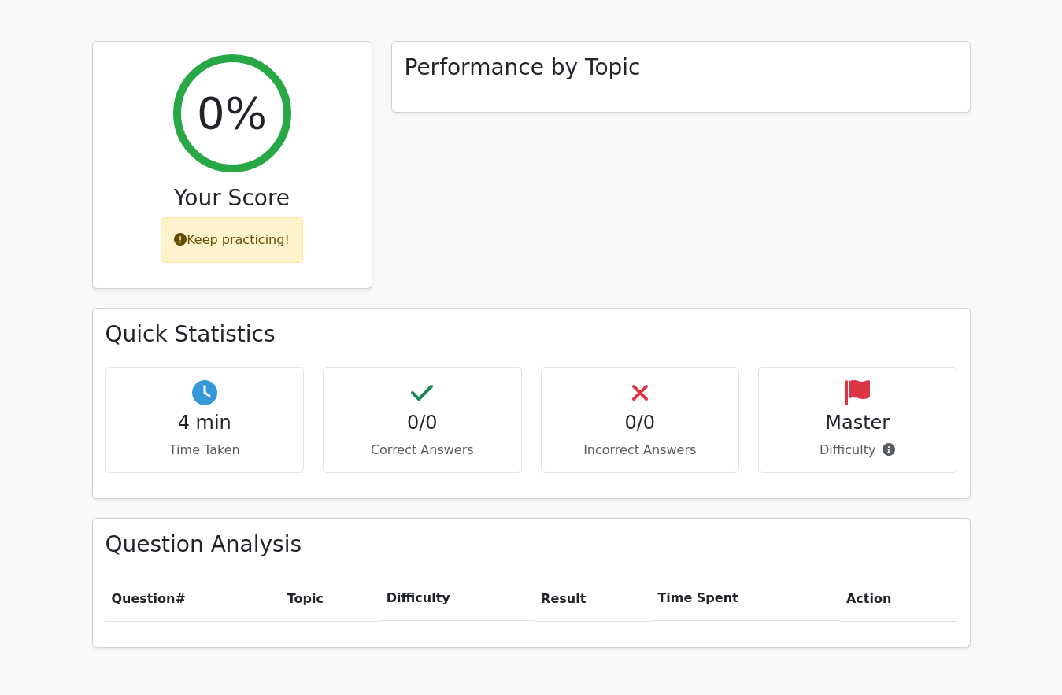
scroll to position [630, 0]
